Goal: Information Seeking & Learning: Learn about a topic

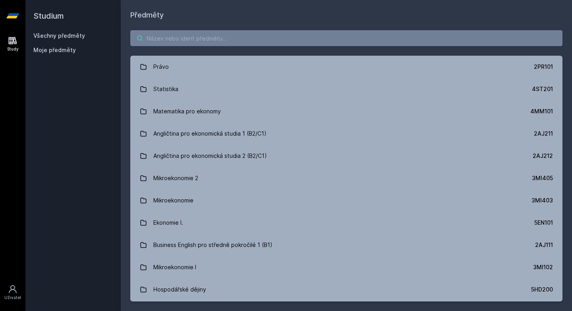
click at [226, 38] on input "search" at bounding box center [346, 38] width 432 height 16
type input "I"
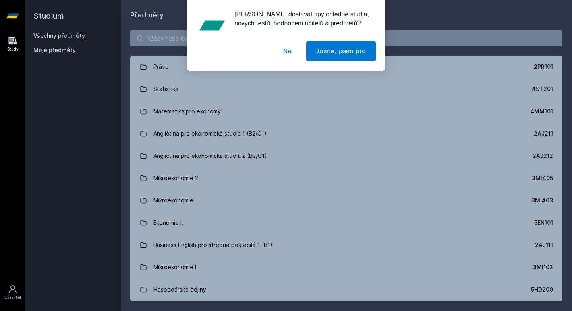
click at [276, 49] on button "Ne" at bounding box center [287, 51] width 29 height 20
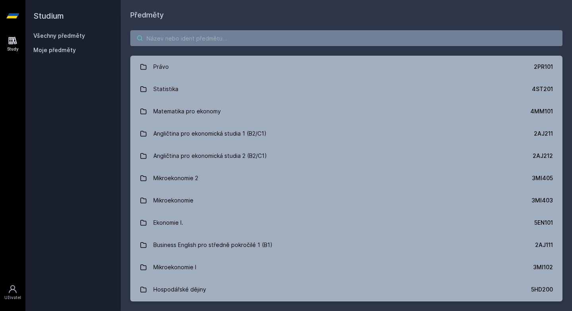
click at [288, 40] on input "search" at bounding box center [346, 38] width 432 height 16
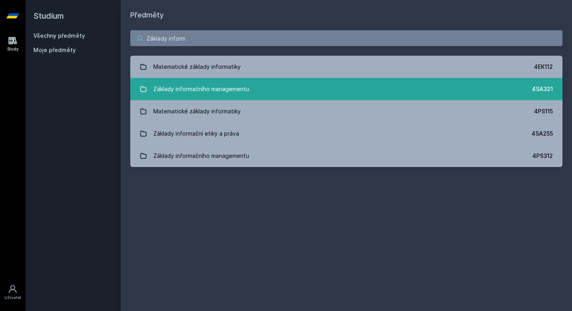
type input "Základy inform"
click at [319, 91] on link "Základy informačního managementu 4SA321" at bounding box center [346, 89] width 432 height 22
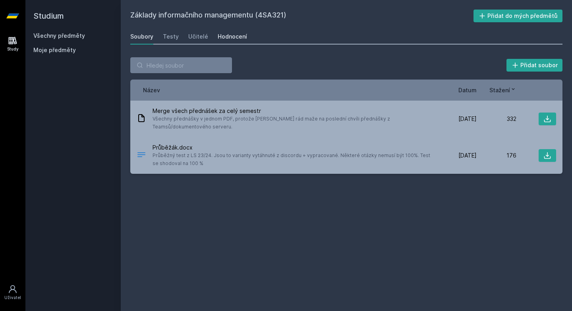
click at [230, 36] on div "Hodnocení" at bounding box center [232, 37] width 29 height 8
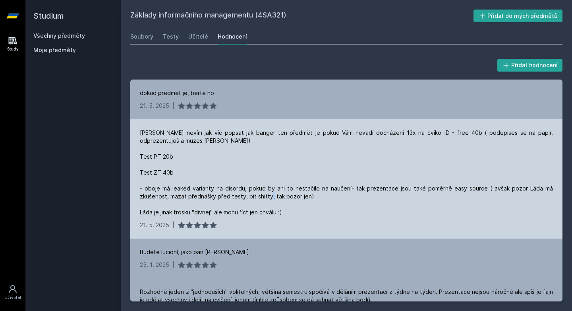
drag, startPoint x: 139, startPoint y: 213, endPoint x: 281, endPoint y: 207, distance: 141.5
click at [281, 207] on div "[PERSON_NAME] nevím jak víc popsat jak banger ten předmět je pokud Vám nevadí d…" at bounding box center [346, 172] width 413 height 87
drag, startPoint x: 290, startPoint y: 214, endPoint x: 135, endPoint y: 216, distance: 154.9
click at [135, 216] on div "[PERSON_NAME] nevím jak víc popsat jak banger ten předmět je pokud Vám nevadí d…" at bounding box center [346, 178] width 432 height 119
click at [163, 216] on div "[PERSON_NAME] nevím jak víc popsat jak banger ten předmět je pokud Vám nevadí d…" at bounding box center [346, 178] width 432 height 119
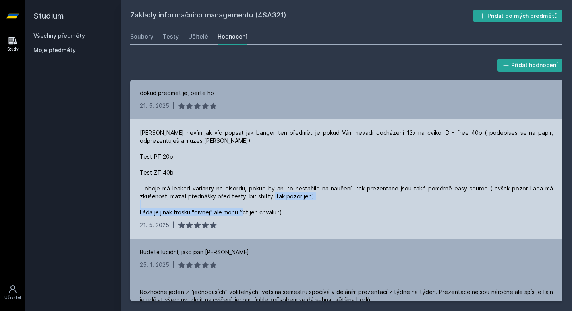
drag, startPoint x: 295, startPoint y: 209, endPoint x: 138, endPoint y: 213, distance: 157.3
click at [138, 213] on div "[PERSON_NAME] nevím jak víc popsat jak banger ten předmět je pokud Vám nevadí d…" at bounding box center [346, 178] width 432 height 119
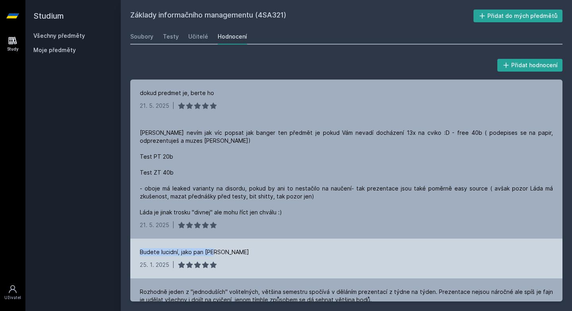
drag, startPoint x: 235, startPoint y: 255, endPoint x: 137, endPoint y: 255, distance: 97.3
click at [137, 255] on div "Budete lucidní, jako pan [PERSON_NAME] [DATE] |" at bounding box center [346, 258] width 432 height 40
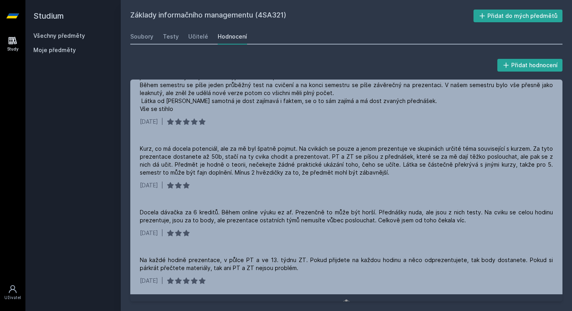
scroll to position [215, 0]
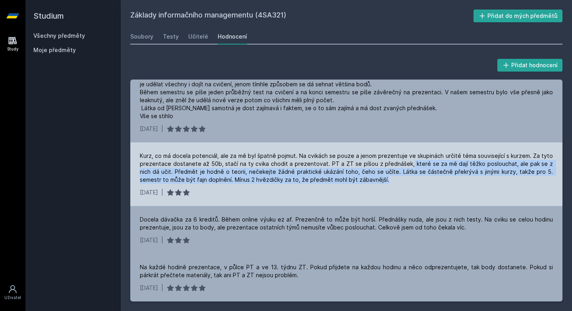
drag, startPoint x: 400, startPoint y: 165, endPoint x: 474, endPoint y: 181, distance: 75.9
click at [474, 181] on div "Kurz, co má docela potenciál, ale za mě byl špatně pojmut. Na cvikách se pouze …" at bounding box center [346, 168] width 413 height 32
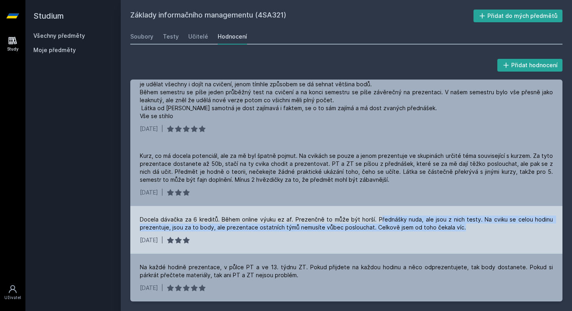
drag, startPoint x: 381, startPoint y: 218, endPoint x: 483, endPoint y: 225, distance: 101.9
click at [483, 225] on div "Docela dávačka za 6 kreditů. Během online výuku ez af. Prezenčně to může být ho…" at bounding box center [346, 223] width 413 height 16
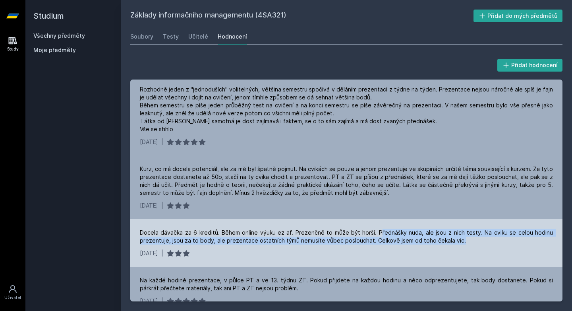
scroll to position [199, 0]
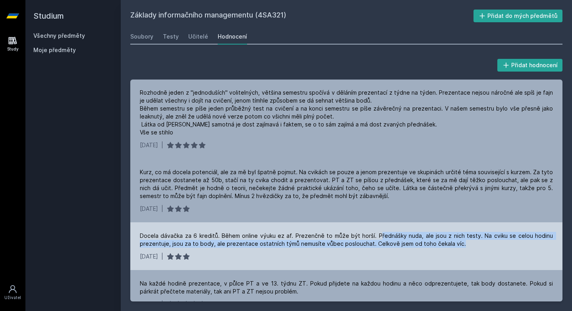
click at [454, 241] on div "Docela dávačka za 6 kreditů. Během online výuku ez af. Prezenčně to může být ho…" at bounding box center [346, 240] width 413 height 16
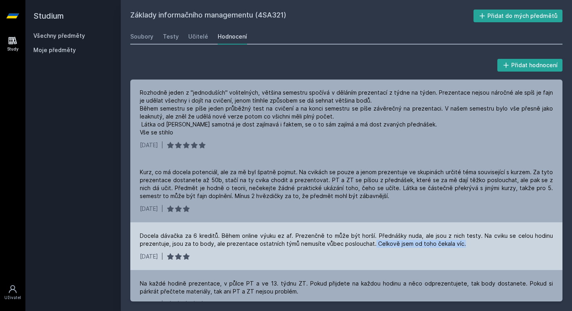
drag, startPoint x: 460, startPoint y: 246, endPoint x: 369, endPoint y: 242, distance: 90.6
click at [369, 243] on div "Docela dávačka za 6 kreditů. Během online výuku ez af. Prezenčně to může být ho…" at bounding box center [346, 240] width 413 height 16
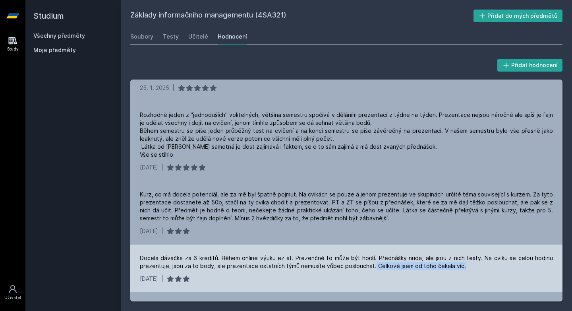
scroll to position [177, 0]
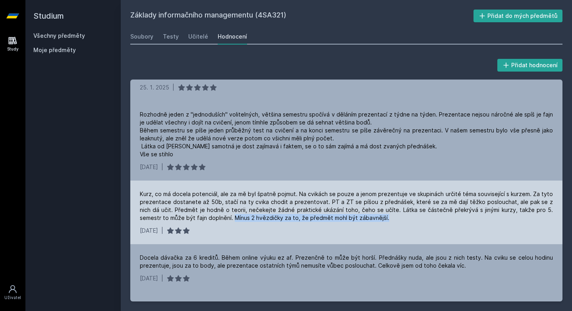
drag, startPoint x: 374, startPoint y: 219, endPoint x: 201, endPoint y: 218, distance: 172.4
click at [201, 218] on div "Kurz, co má docela potenciál, ale za mě byl špatně pojmut. Na cvikách se pouze …" at bounding box center [346, 206] width 413 height 32
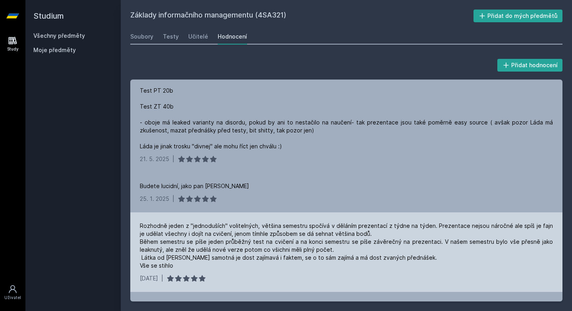
scroll to position [61, 0]
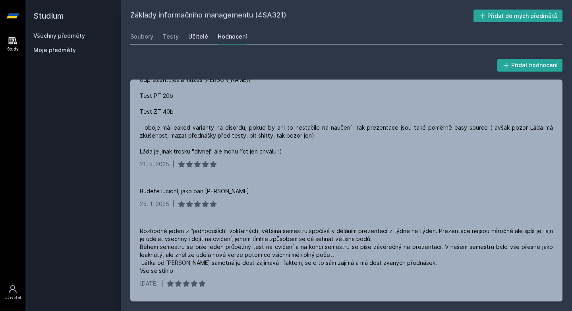
click at [197, 35] on div "Učitelé" at bounding box center [198, 37] width 20 height 8
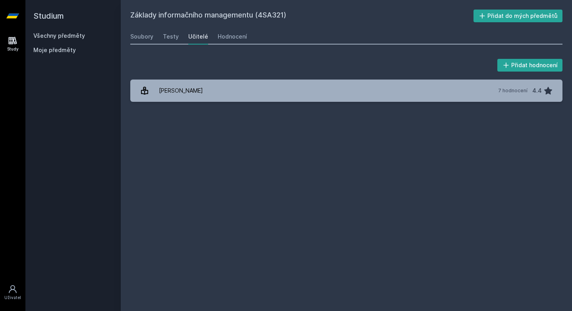
click at [180, 104] on div "Přidat hodnocení [PERSON_NAME] 7 hodnocení 4.4 [PERSON_NAME], něco se pokazilo." at bounding box center [346, 80] width 451 height 64
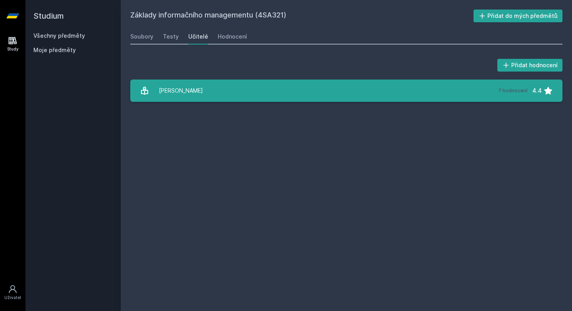
click at [191, 95] on div "[PERSON_NAME]" at bounding box center [181, 91] width 44 height 16
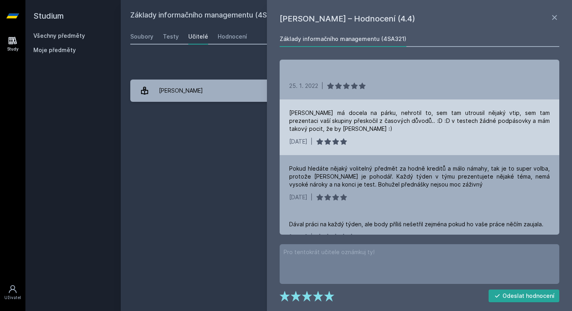
drag, startPoint x: 286, startPoint y: 112, endPoint x: 398, endPoint y: 129, distance: 113.3
click at [398, 129] on div "[PERSON_NAME] má docela na párku, nehrotil to, sem tam utrousil nějaký vtip, se…" at bounding box center [420, 127] width 280 height 56
click at [354, 122] on div "[PERSON_NAME] má docela na párku, nehrotil to, sem tam utrousil nějaký vtip, se…" at bounding box center [419, 121] width 261 height 24
drag, startPoint x: 364, startPoint y: 122, endPoint x: 284, endPoint y: 120, distance: 79.8
click at [284, 120] on div "[PERSON_NAME] má docela na párku, nehrotil to, sem tam utrousil nějaký vtip, se…" at bounding box center [420, 127] width 280 height 56
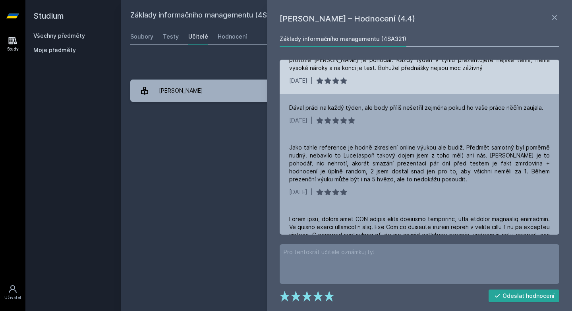
scroll to position [123, 0]
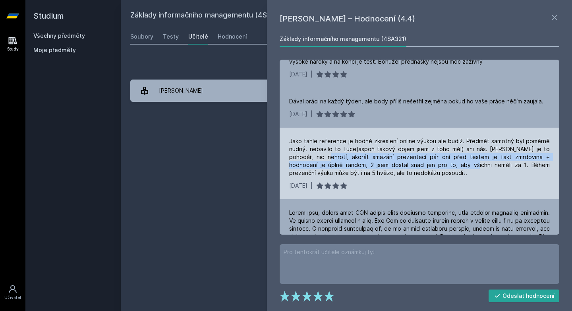
drag, startPoint x: 313, startPoint y: 156, endPoint x: 432, endPoint y: 165, distance: 119.1
click at [432, 165] on div "Jako tahle reference je hodně zkreslení online výukou ale budiž. Předmět samotn…" at bounding box center [419, 157] width 261 height 40
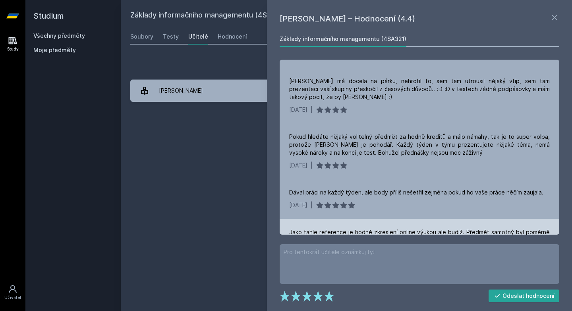
scroll to position [0, 0]
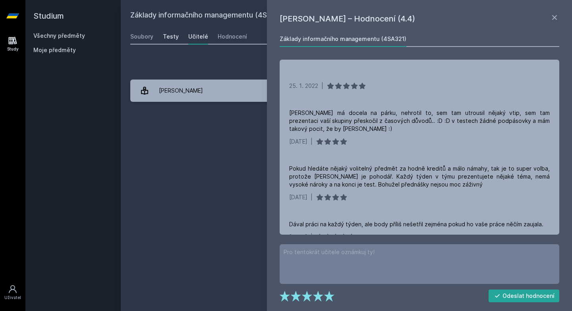
click at [164, 42] on link "Testy" at bounding box center [171, 37] width 16 height 16
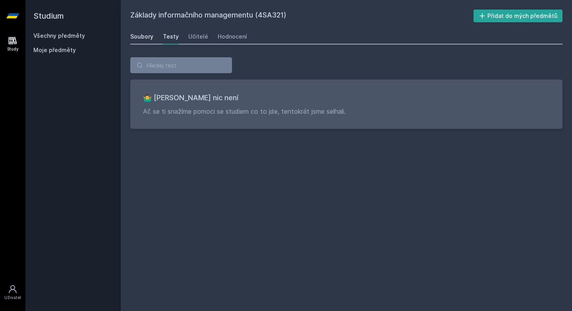
click at [139, 36] on div "Soubory" at bounding box center [141, 37] width 23 height 8
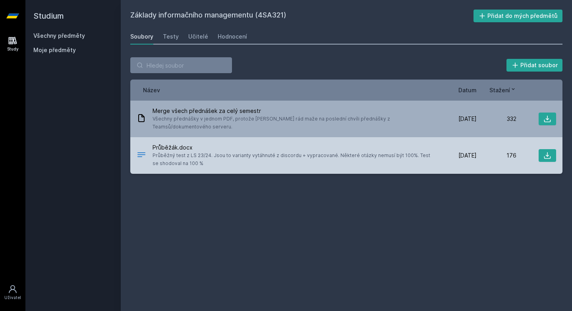
click at [473, 154] on div "Průběžák.docx Průběžný test z LS 23/24. Jsou to varianty vytáhnuté z discordu +…" at bounding box center [346, 155] width 432 height 37
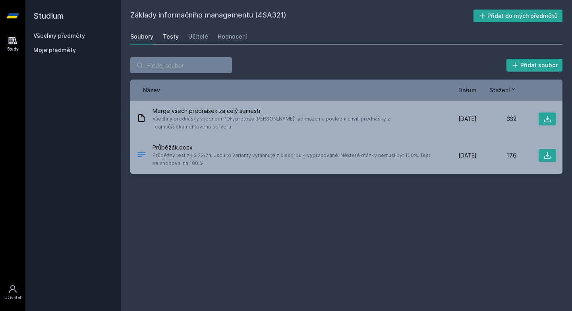
click at [166, 37] on div "Testy" at bounding box center [171, 37] width 16 height 8
